Goal: Task Accomplishment & Management: Manage account settings

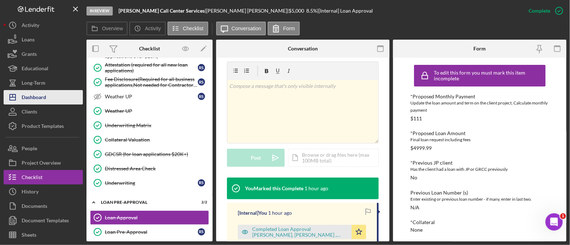
click at [37, 94] on div "Dashboard" at bounding box center [34, 98] width 25 height 16
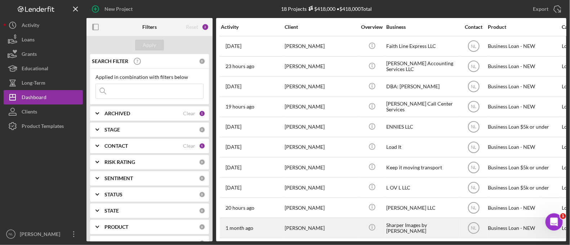
scroll to position [165, 0]
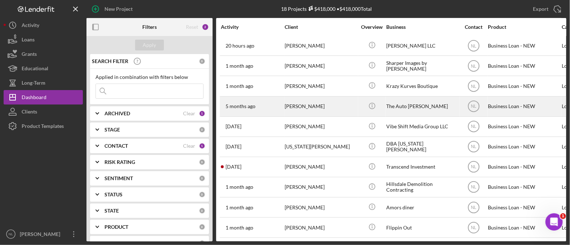
click at [303, 109] on div "[PERSON_NAME]" at bounding box center [321, 106] width 72 height 19
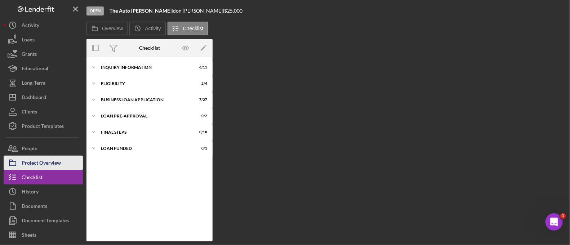
scroll to position [137, 0]
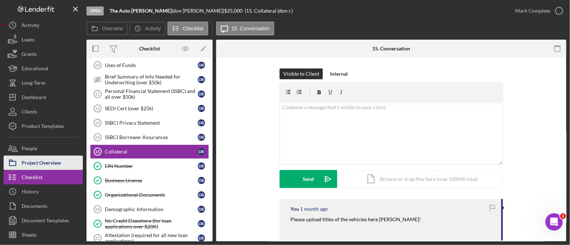
click at [49, 167] on div "Project Overview" at bounding box center [41, 164] width 39 height 16
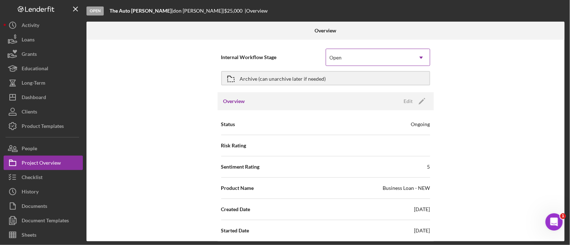
click at [341, 61] on div "Open" at bounding box center [369, 57] width 86 height 17
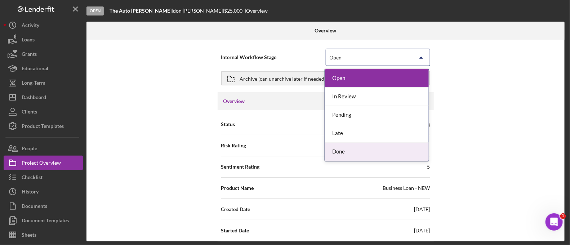
click at [346, 154] on div "Done" at bounding box center [377, 152] width 104 height 18
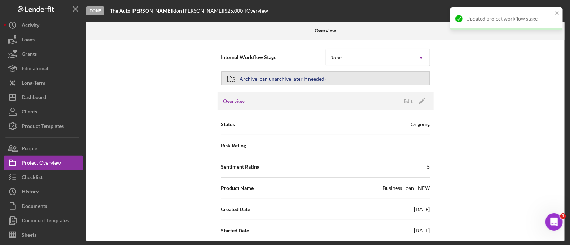
click at [282, 84] on button "Archive (can unarchive later if needed)" at bounding box center [325, 78] width 209 height 14
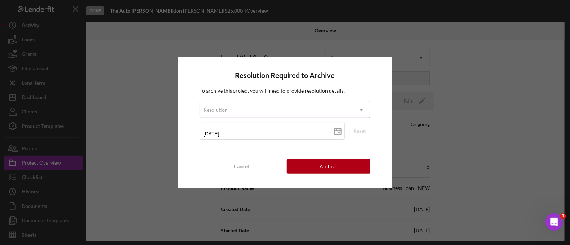
click at [242, 111] on div "Resolution" at bounding box center [276, 110] width 153 height 17
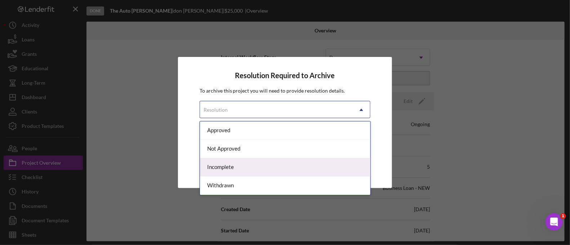
click at [254, 167] on div "Incomplete" at bounding box center [285, 167] width 170 height 18
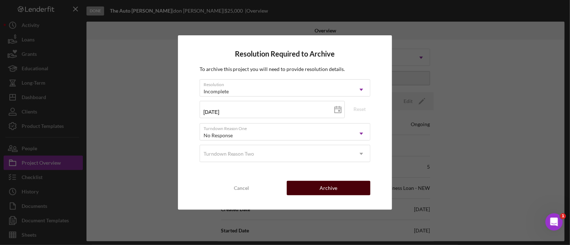
click at [311, 187] on button "Archive" at bounding box center [329, 188] width 84 height 14
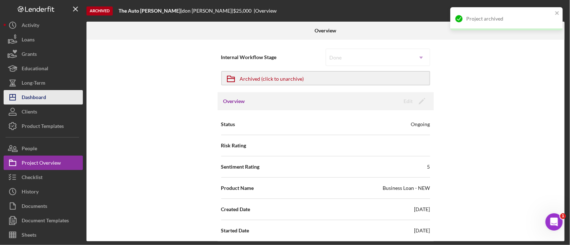
click at [52, 96] on button "Icon/Dashboard Dashboard" at bounding box center [43, 97] width 79 height 14
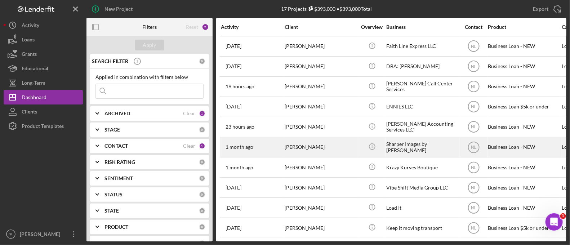
scroll to position [146, 0]
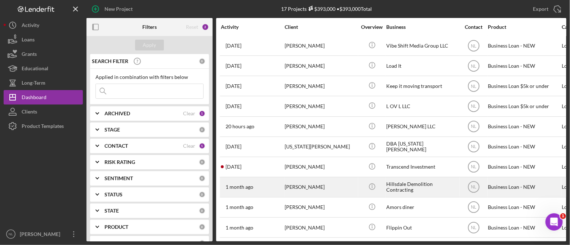
click at [328, 185] on div "[PERSON_NAME]" at bounding box center [321, 187] width 72 height 19
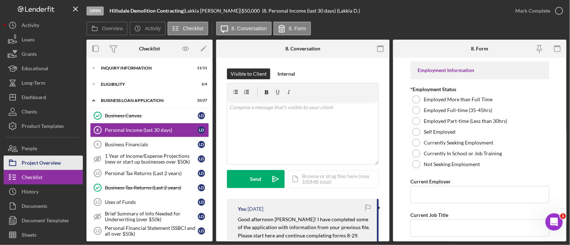
click at [54, 162] on div "Project Overview" at bounding box center [41, 164] width 39 height 16
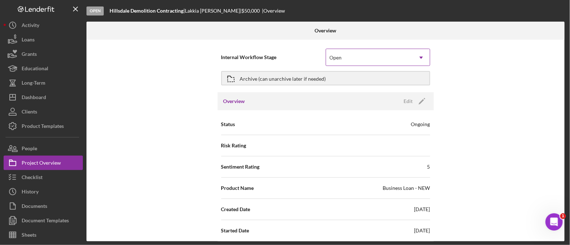
drag, startPoint x: 54, startPoint y: 162, endPoint x: 328, endPoint y: 53, distance: 295.0
click at [328, 53] on div "Open Hillsdale Demolition Contracting | [PERSON_NAME] | $50,000 $50,000 | Overv…" at bounding box center [285, 120] width 563 height 241
click at [382, 62] on div "Open" at bounding box center [369, 57] width 86 height 17
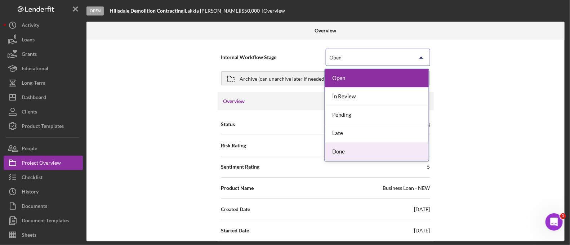
click at [358, 153] on div "Done" at bounding box center [377, 152] width 104 height 18
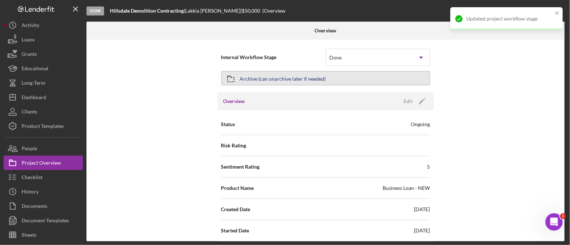
click at [310, 75] on div "Archive (can unarchive later if needed)" at bounding box center [283, 78] width 86 height 13
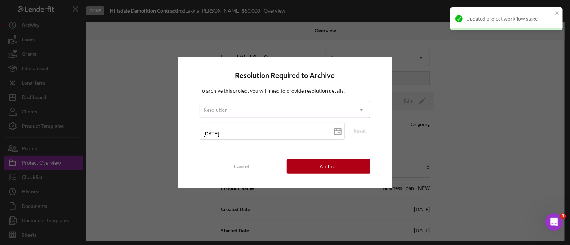
click at [283, 117] on div "Resolution" at bounding box center [276, 110] width 153 height 17
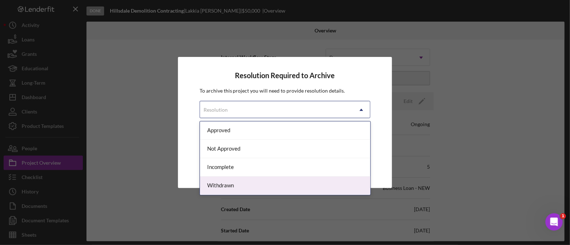
click at [249, 186] on div "Withdrawn" at bounding box center [285, 186] width 170 height 18
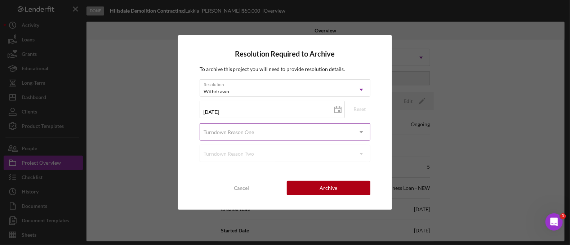
click at [257, 135] on div "Turndown Reason One" at bounding box center [276, 132] width 153 height 17
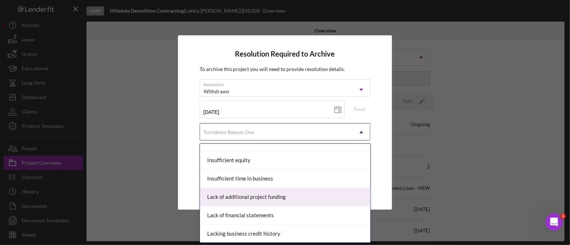
scroll to position [470, 0]
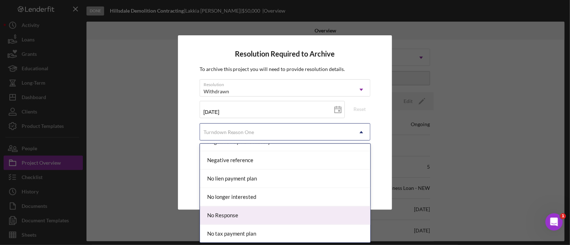
click at [263, 208] on div "No Response" at bounding box center [285, 216] width 170 height 18
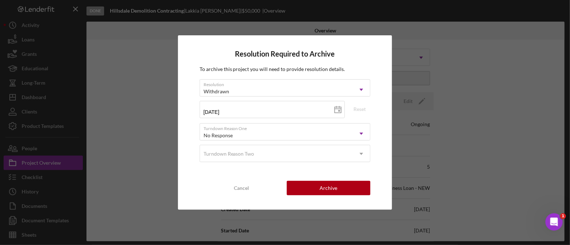
click at [347, 195] on div "Resolution Required to Archive To archive this project you will need to provide…" at bounding box center [285, 122] width 214 height 174
click at [341, 187] on button "Archive" at bounding box center [329, 188] width 84 height 14
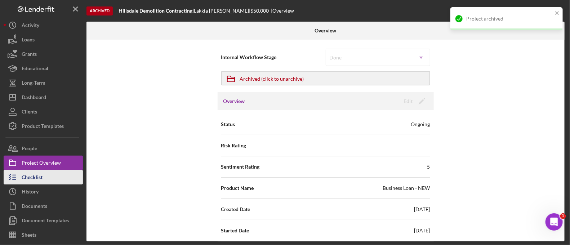
click at [36, 182] on div "Checklist" at bounding box center [32, 178] width 21 height 16
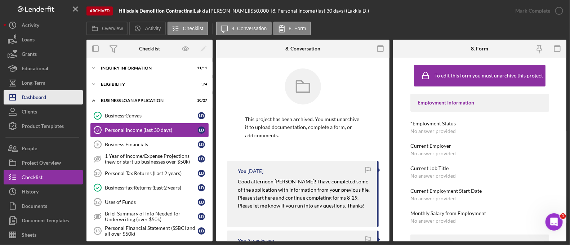
click at [40, 101] on div "Dashboard" at bounding box center [34, 98] width 25 height 16
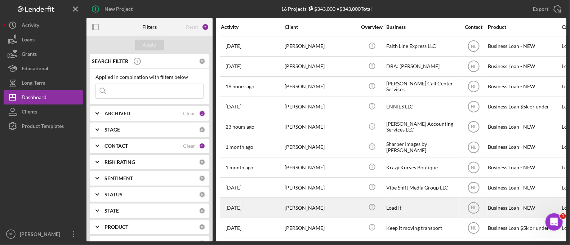
scroll to position [126, 0]
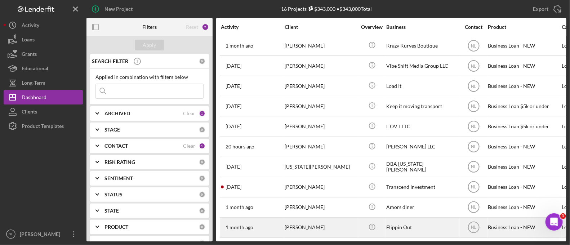
click at [332, 227] on div "[PERSON_NAME]" at bounding box center [321, 227] width 72 height 19
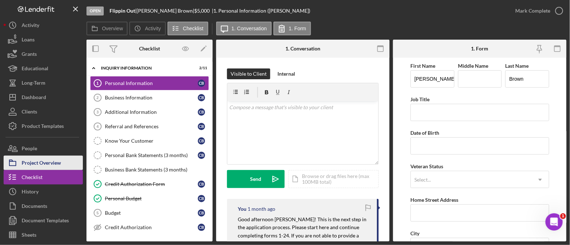
click at [52, 160] on div "Project Overview" at bounding box center [41, 164] width 39 height 16
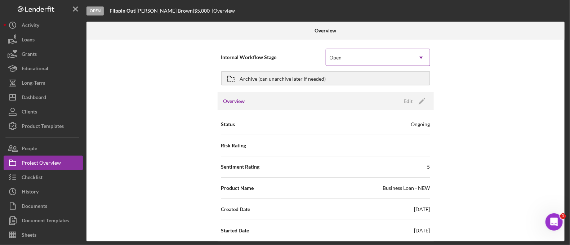
click at [356, 58] on div "Open" at bounding box center [369, 57] width 86 height 17
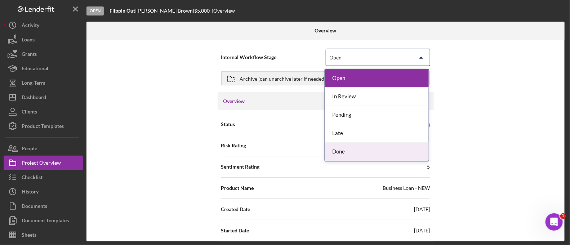
click at [344, 148] on div "Done" at bounding box center [377, 152] width 104 height 18
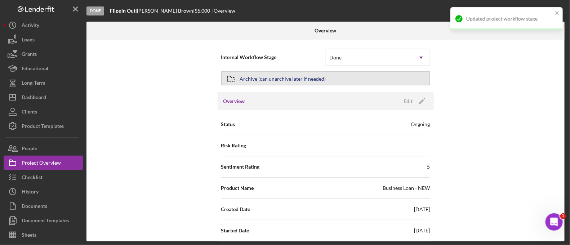
click at [274, 76] on div "Archive (can unarchive later if needed)" at bounding box center [283, 78] width 86 height 13
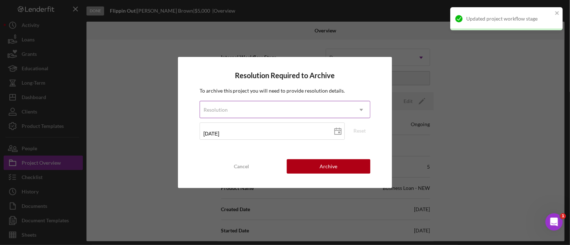
click at [264, 110] on div "Resolution" at bounding box center [276, 110] width 153 height 17
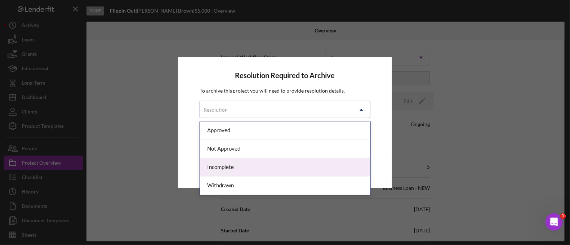
click at [249, 168] on div "Incomplete" at bounding box center [285, 167] width 170 height 18
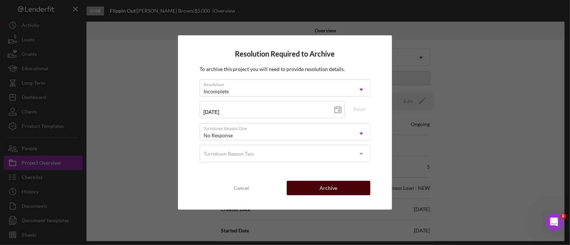
click at [323, 185] on div "Archive" at bounding box center [329, 188] width 18 height 14
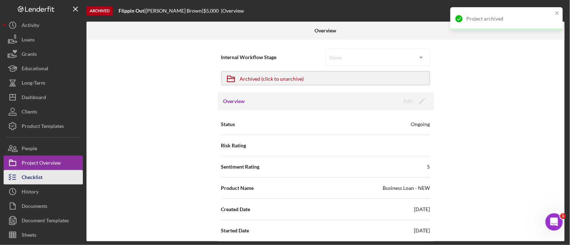
click at [63, 181] on button "Checklist" at bounding box center [43, 177] width 79 height 14
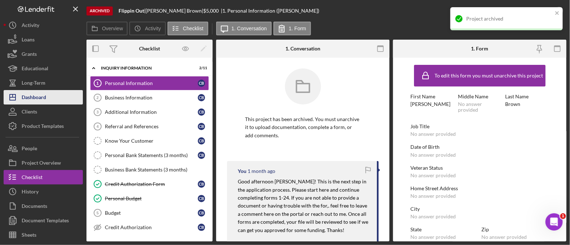
click at [41, 103] on div "Dashboard" at bounding box center [34, 98] width 25 height 16
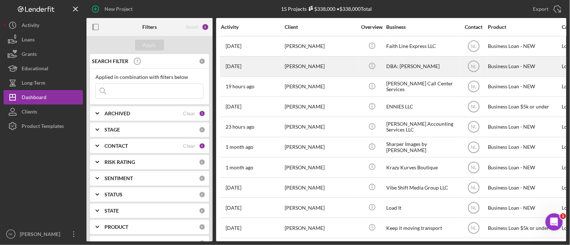
click at [292, 64] on div "[PERSON_NAME]" at bounding box center [321, 66] width 72 height 19
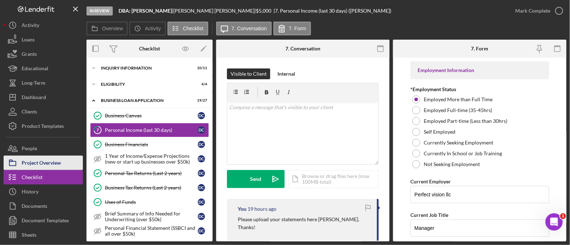
click at [40, 166] on div "Project Overview" at bounding box center [41, 164] width 39 height 16
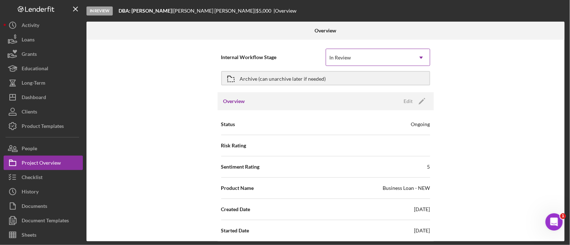
click at [351, 51] on div "In Review" at bounding box center [369, 57] width 86 height 17
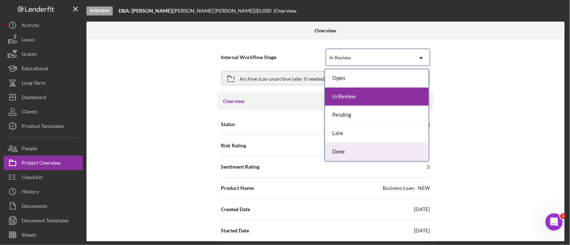
click at [356, 151] on div "Done" at bounding box center [377, 152] width 104 height 18
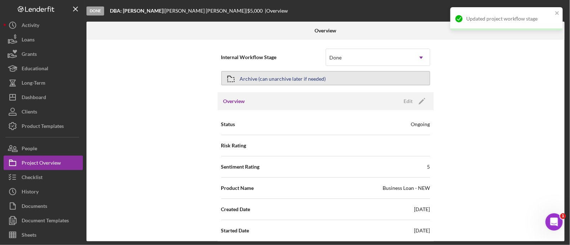
click at [288, 75] on div "Archive (can unarchive later if needed)" at bounding box center [283, 78] width 86 height 13
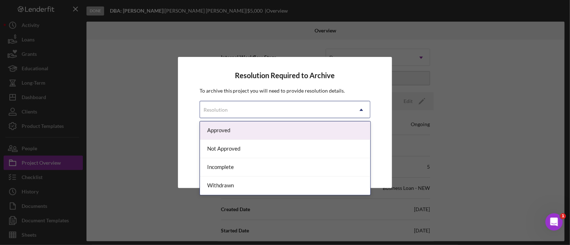
click at [259, 107] on div "Resolution" at bounding box center [276, 110] width 153 height 17
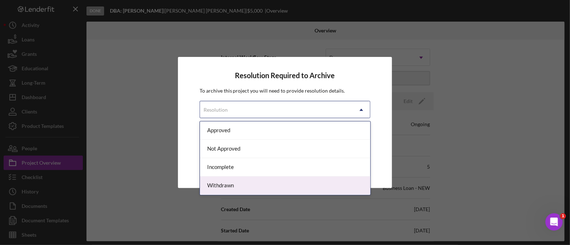
click at [254, 185] on div "Withdrawn" at bounding box center [285, 186] width 170 height 18
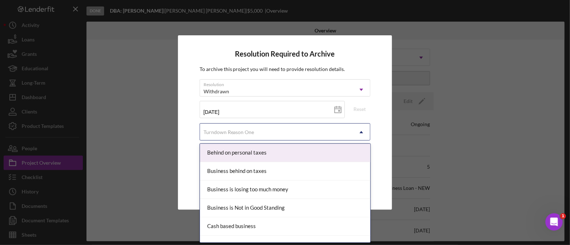
click at [248, 135] on div "Turndown Reason One" at bounding box center [229, 132] width 51 height 6
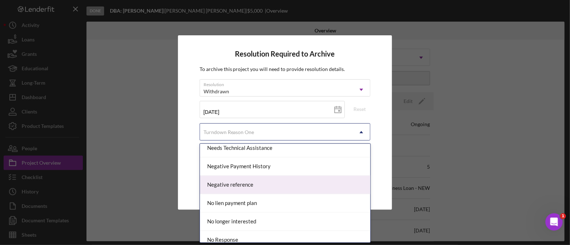
scroll to position [479, 0]
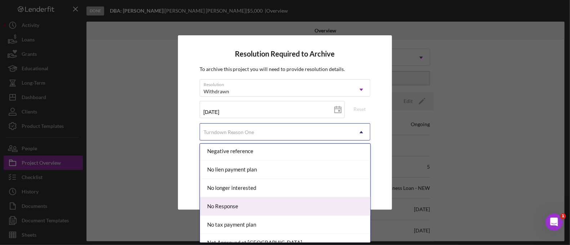
click at [246, 209] on div "No Response" at bounding box center [285, 207] width 170 height 18
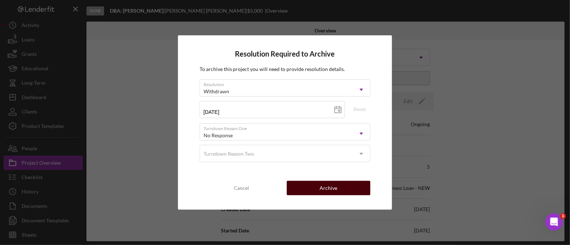
click at [326, 186] on div "Archive" at bounding box center [329, 188] width 18 height 14
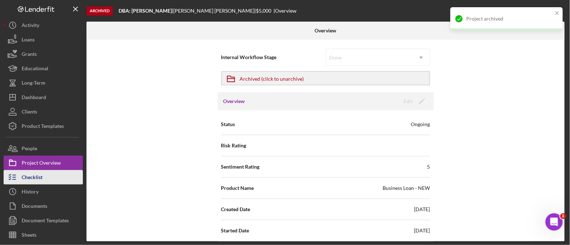
click at [32, 176] on div "Checklist" at bounding box center [32, 178] width 21 height 16
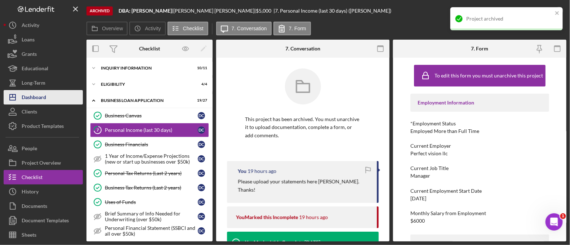
click at [38, 95] on div "Dashboard" at bounding box center [34, 98] width 25 height 16
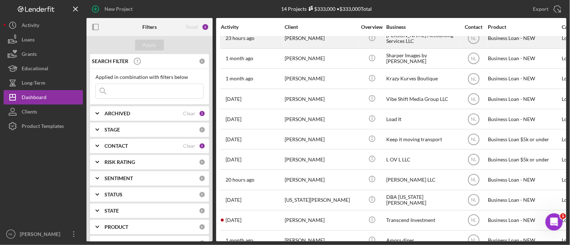
scroll to position [85, 0]
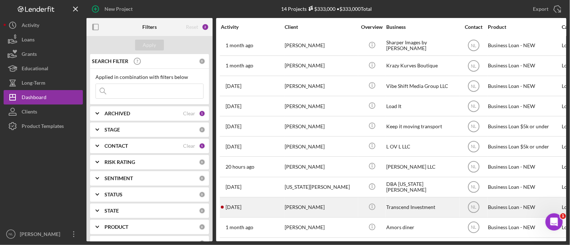
click at [310, 209] on div "[PERSON_NAME]" at bounding box center [321, 207] width 72 height 19
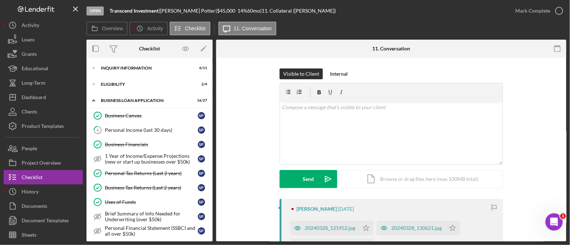
scroll to position [137, 0]
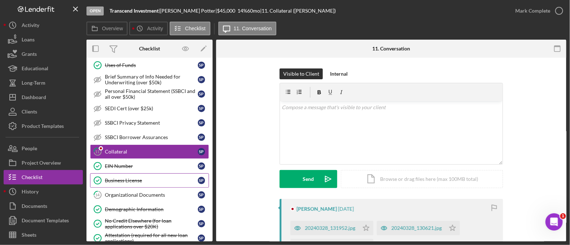
click at [155, 171] on div "Overview Internal Workflow Stage Open Icon/Dropdown Arrow Archive (can unarchiv…" at bounding box center [326, 141] width 480 height 202
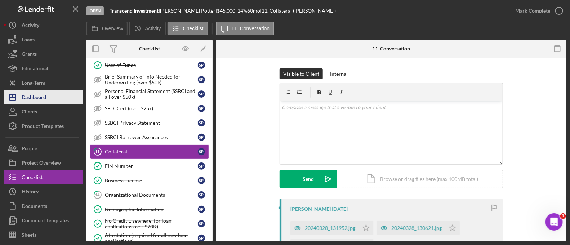
click at [63, 101] on button "Icon/Dashboard Dashboard" at bounding box center [43, 97] width 79 height 14
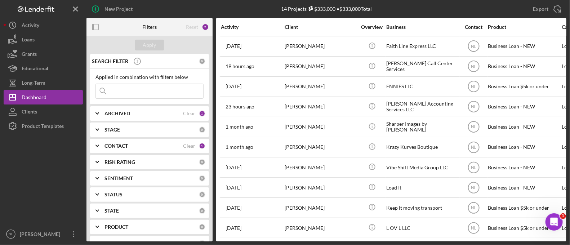
scroll to position [85, 0]
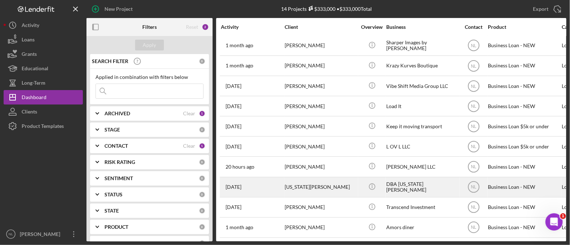
click at [285, 184] on div "[US_STATE][PERSON_NAME]" at bounding box center [321, 187] width 72 height 19
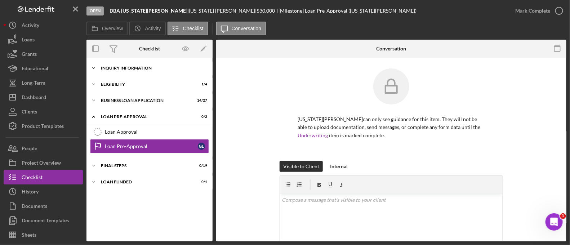
click at [161, 74] on div "Icon/Expander INQUIRY INFORMATION 8 / 11" at bounding box center [149, 68] width 126 height 14
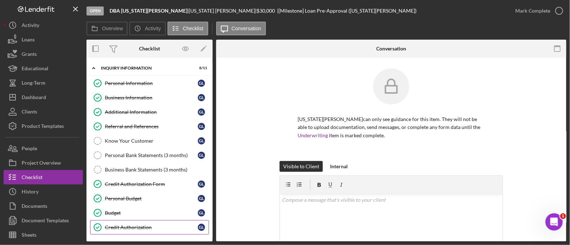
scroll to position [112, 0]
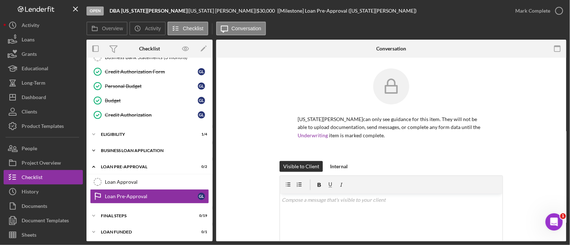
click at [150, 148] on div "BUSINESS LOAN APPLICATION" at bounding box center [152, 150] width 103 height 4
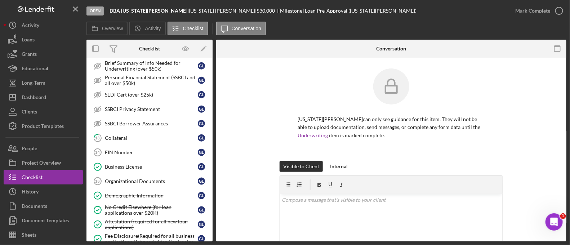
scroll to position [342, 0]
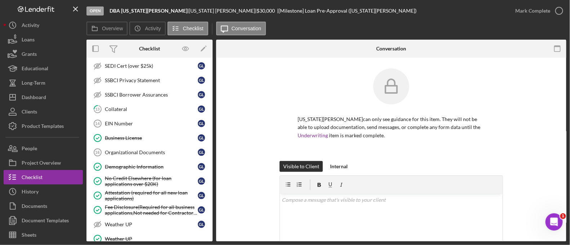
click at [150, 150] on div "Organizational Documents" at bounding box center [151, 153] width 93 height 6
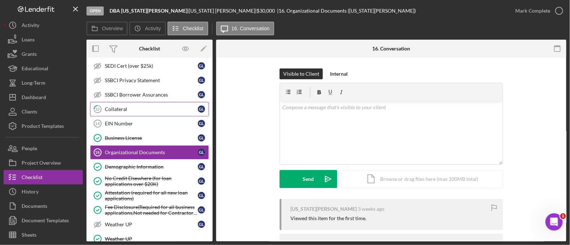
click at [133, 108] on div "Collateral" at bounding box center [151, 109] width 93 height 6
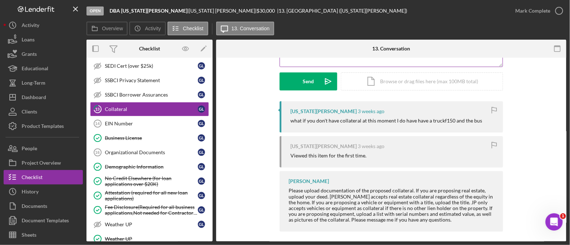
scroll to position [101, 0]
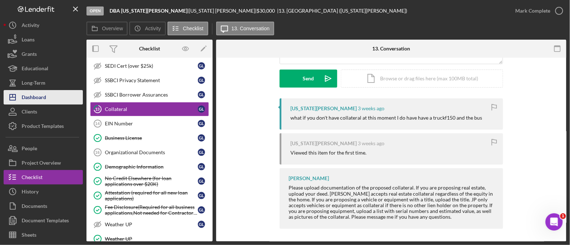
click at [54, 92] on button "Icon/Dashboard Dashboard" at bounding box center [43, 97] width 79 height 14
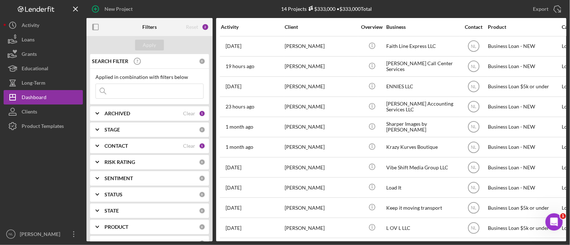
scroll to position [85, 0]
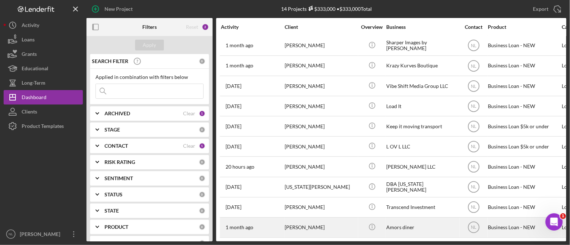
click at [333, 218] on div "[PERSON_NAME]" at bounding box center [321, 227] width 72 height 19
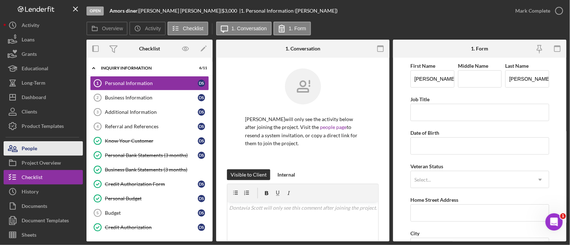
click at [55, 151] on button "People" at bounding box center [43, 148] width 79 height 14
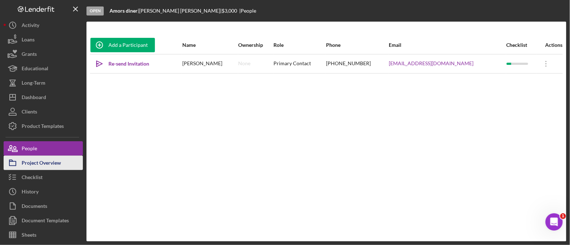
click at [62, 161] on button "Project Overview" at bounding box center [43, 163] width 79 height 14
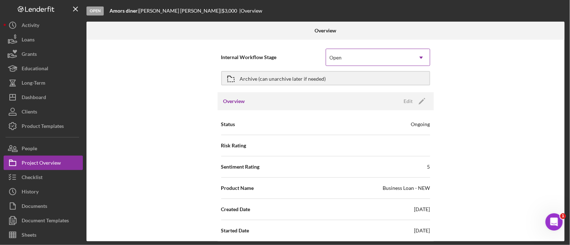
click at [344, 56] on div "Open" at bounding box center [369, 57] width 86 height 17
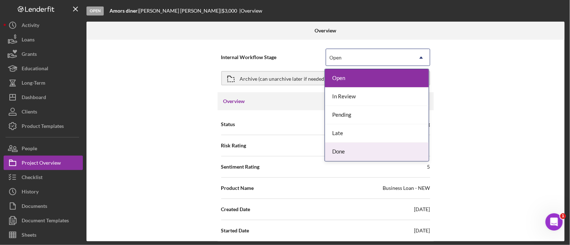
click at [351, 150] on div "Done" at bounding box center [377, 152] width 104 height 18
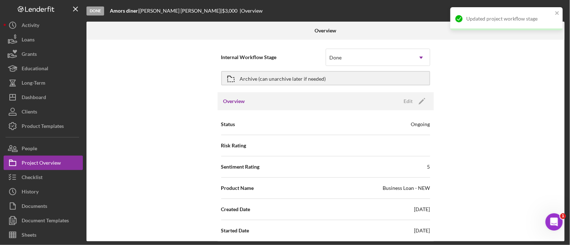
click at [272, 88] on div "Archive (can unarchive later if needed)" at bounding box center [325, 78] width 209 height 21
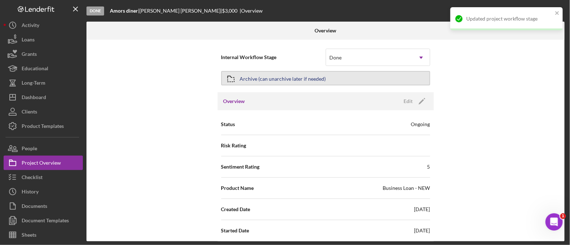
click at [269, 83] on div "Archive (can unarchive later if needed)" at bounding box center [283, 78] width 86 height 13
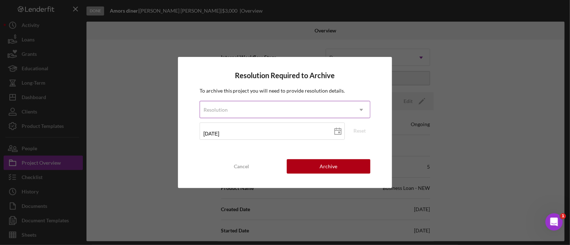
click at [265, 103] on div "Resolution" at bounding box center [276, 110] width 153 height 17
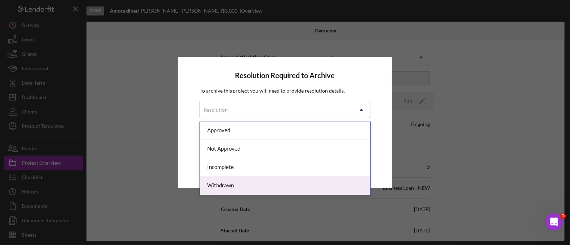
click at [250, 181] on div "Withdrawn" at bounding box center [285, 186] width 170 height 18
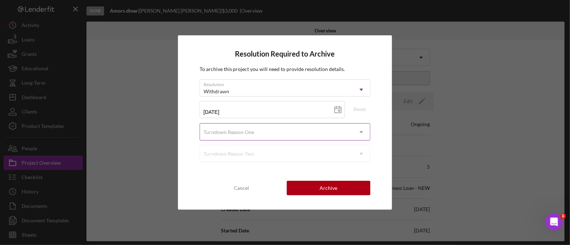
click at [274, 128] on div "Turndown Reason One" at bounding box center [276, 132] width 153 height 17
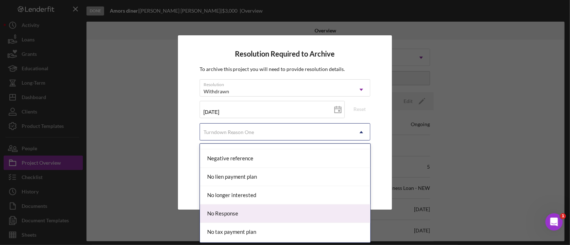
scroll to position [472, 0]
click at [261, 213] on div "No Response" at bounding box center [285, 213] width 170 height 18
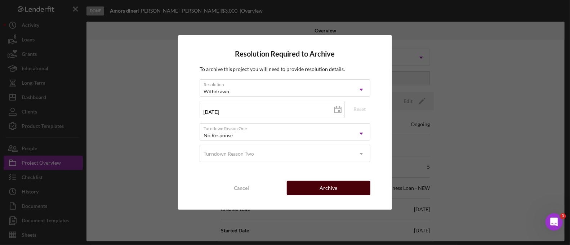
click at [349, 191] on button "Archive" at bounding box center [329, 188] width 84 height 14
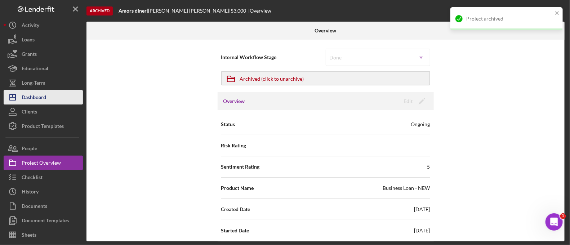
click at [36, 99] on div "Dashboard" at bounding box center [34, 98] width 25 height 16
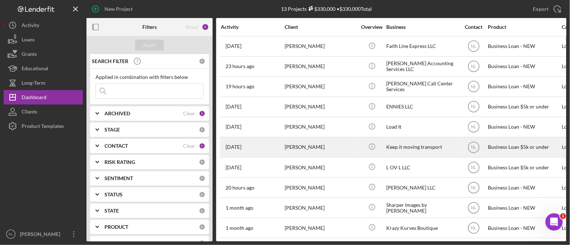
scroll to position [65, 0]
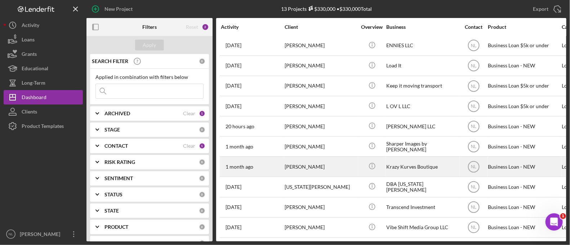
click at [302, 157] on div "[PERSON_NAME]" at bounding box center [321, 166] width 72 height 19
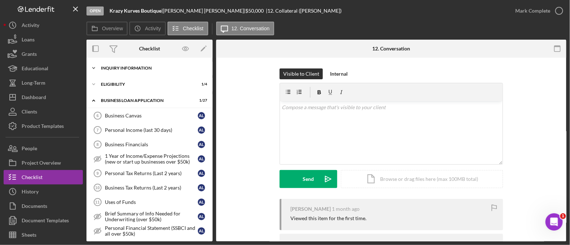
click at [119, 68] on div "INQUIRY INFORMATION" at bounding box center [152, 68] width 103 height 4
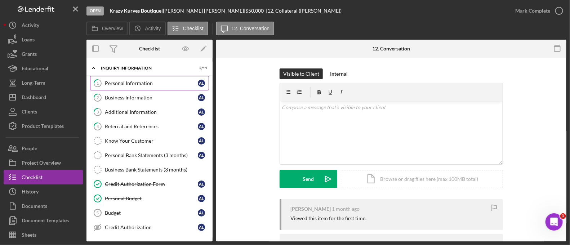
click at [126, 79] on link "1 Personal Information A L" at bounding box center [149, 83] width 119 height 14
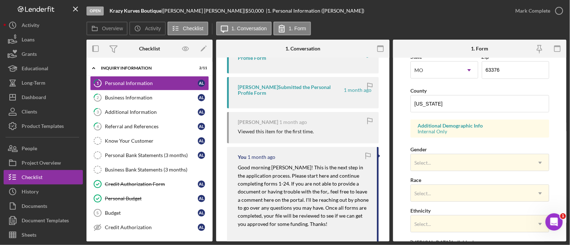
scroll to position [210, 0]
click at [123, 109] on div "Additional Information" at bounding box center [151, 112] width 93 height 6
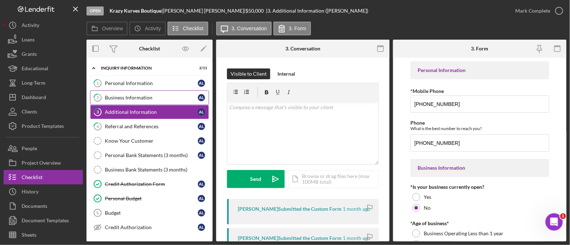
click at [123, 102] on link "2 Business Information A L" at bounding box center [149, 97] width 119 height 14
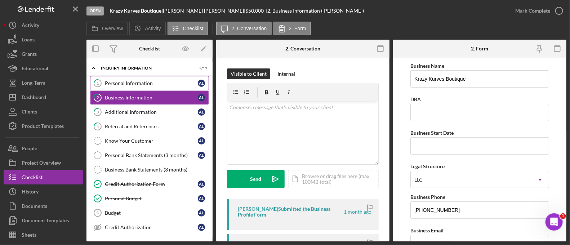
click at [124, 88] on link "1 Personal Information A L" at bounding box center [149, 83] width 119 height 14
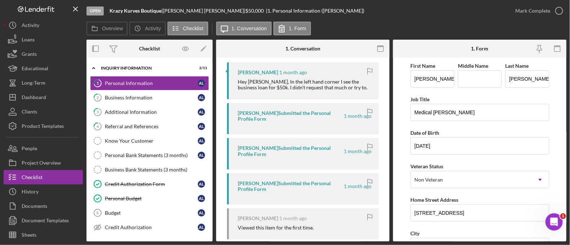
scroll to position [150, 0]
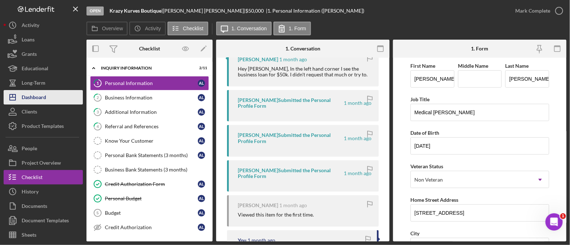
click at [41, 99] on div "Dashboard" at bounding box center [34, 98] width 25 height 16
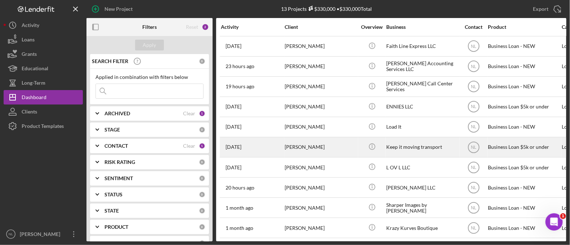
scroll to position [65, 0]
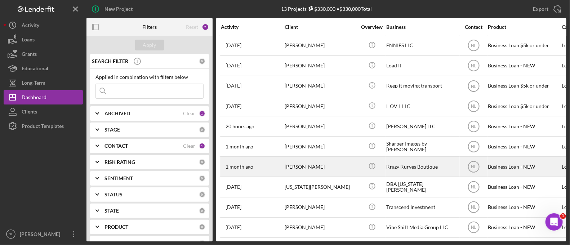
click at [306, 163] on div "[PERSON_NAME]" at bounding box center [321, 166] width 72 height 19
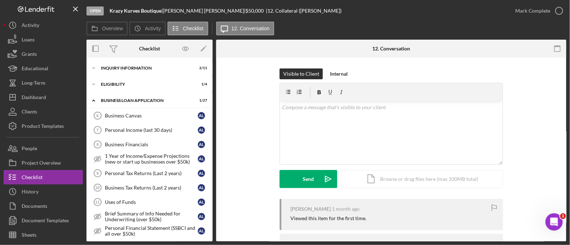
scroll to position [137, 0]
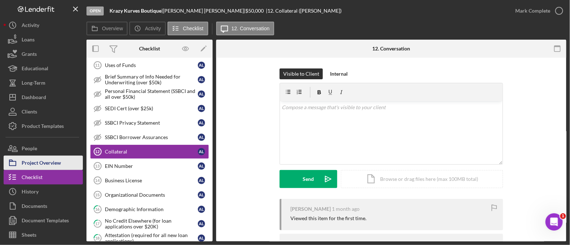
click at [56, 157] on div "Project Overview" at bounding box center [41, 164] width 39 height 16
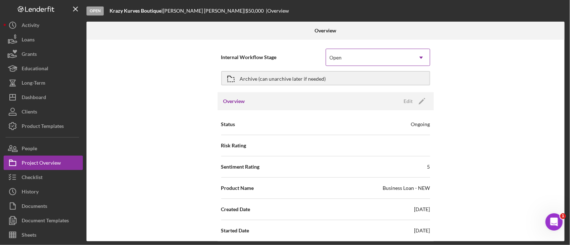
click at [336, 59] on div "Open" at bounding box center [336, 58] width 12 height 6
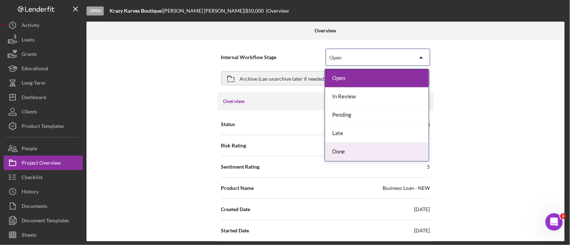
click at [342, 148] on div "Done" at bounding box center [377, 152] width 104 height 18
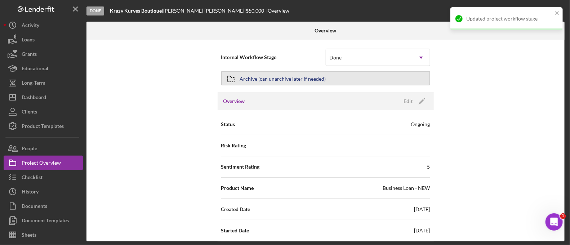
click at [257, 79] on div "Archive (can unarchive later if needed)" at bounding box center [283, 78] width 86 height 13
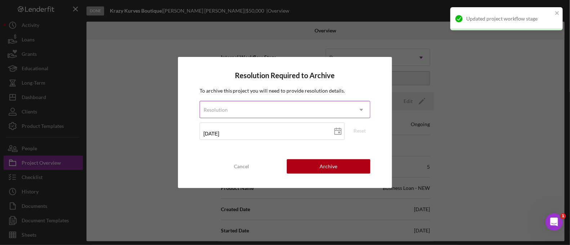
click at [277, 115] on div "Resolution" at bounding box center [276, 110] width 153 height 17
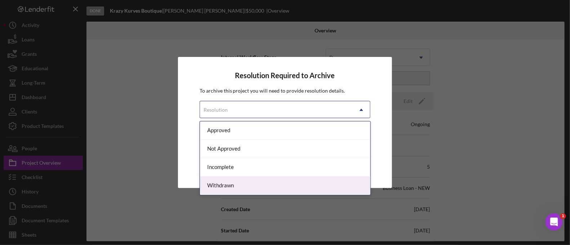
click at [256, 184] on div "Withdrawn" at bounding box center [285, 186] width 170 height 18
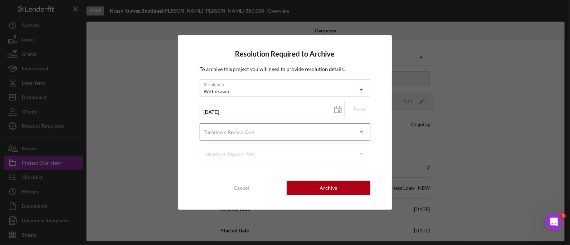
click at [245, 134] on div "Turndown Reason One" at bounding box center [229, 132] width 51 height 6
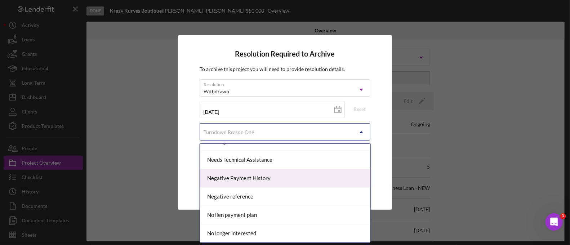
scroll to position [465, 0]
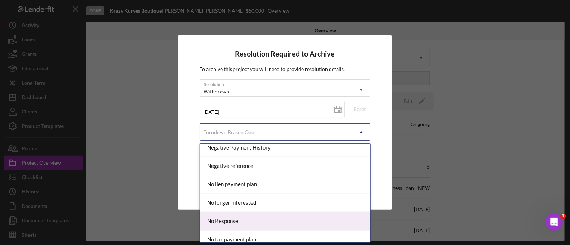
click at [248, 217] on div "No Response" at bounding box center [285, 221] width 170 height 18
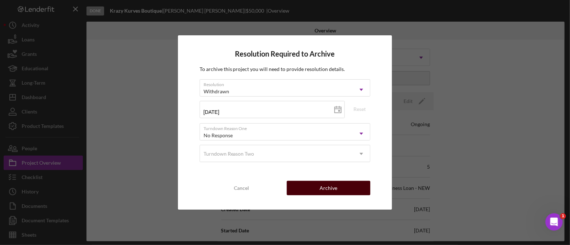
click at [366, 189] on button "Archive" at bounding box center [329, 188] width 84 height 14
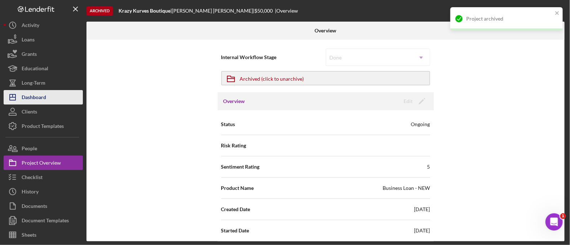
click at [28, 93] on div "Dashboard" at bounding box center [34, 98] width 25 height 16
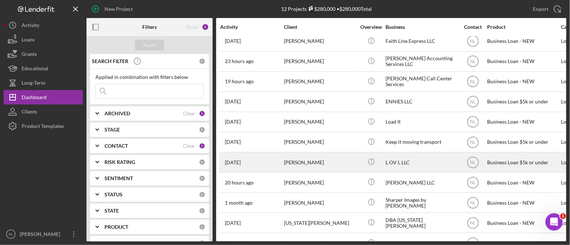
scroll to position [45, 1]
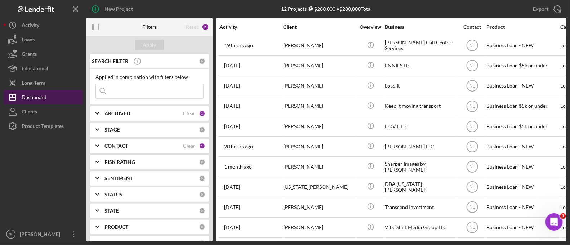
click at [48, 99] on button "Icon/Dashboard Dashboard" at bounding box center [43, 97] width 79 height 14
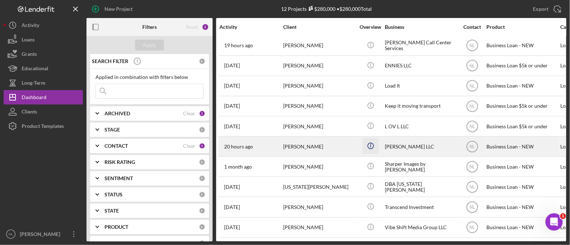
scroll to position [0, 1]
